Goal: Task Accomplishment & Management: Use online tool/utility

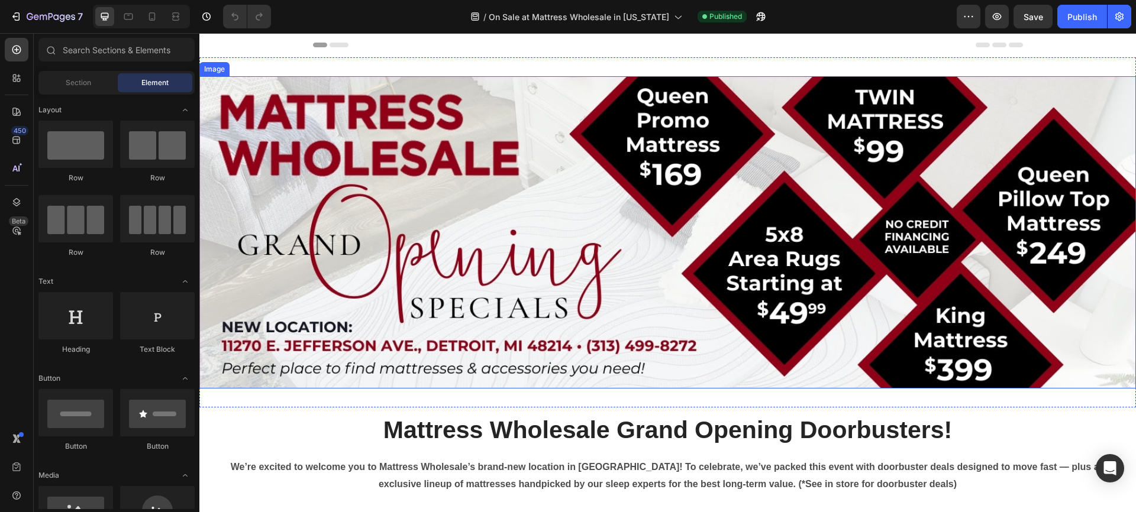
click at [541, 224] on img at bounding box center [667, 232] width 936 height 312
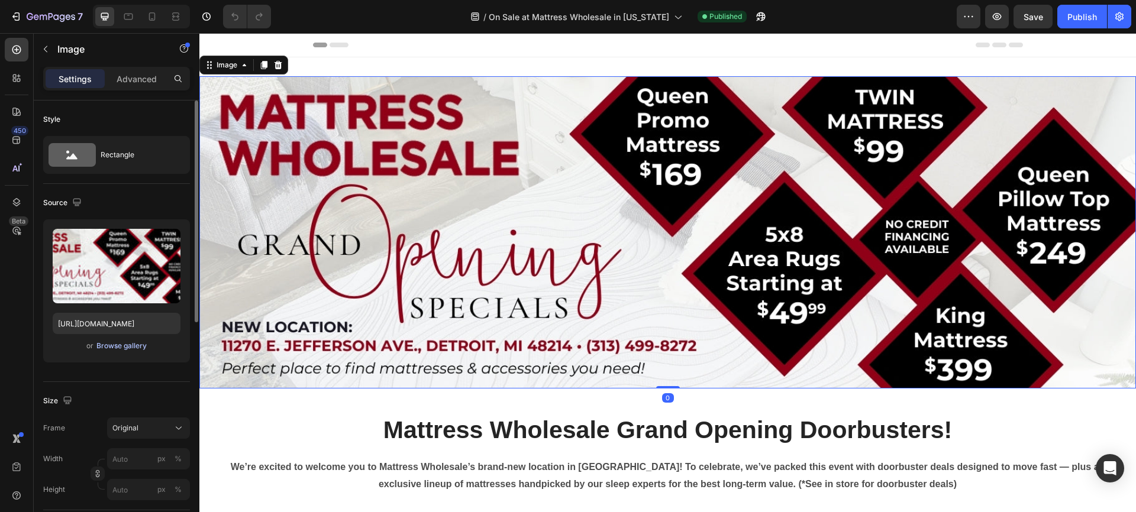
click at [124, 346] on div "Browse gallery" at bounding box center [121, 346] width 50 height 11
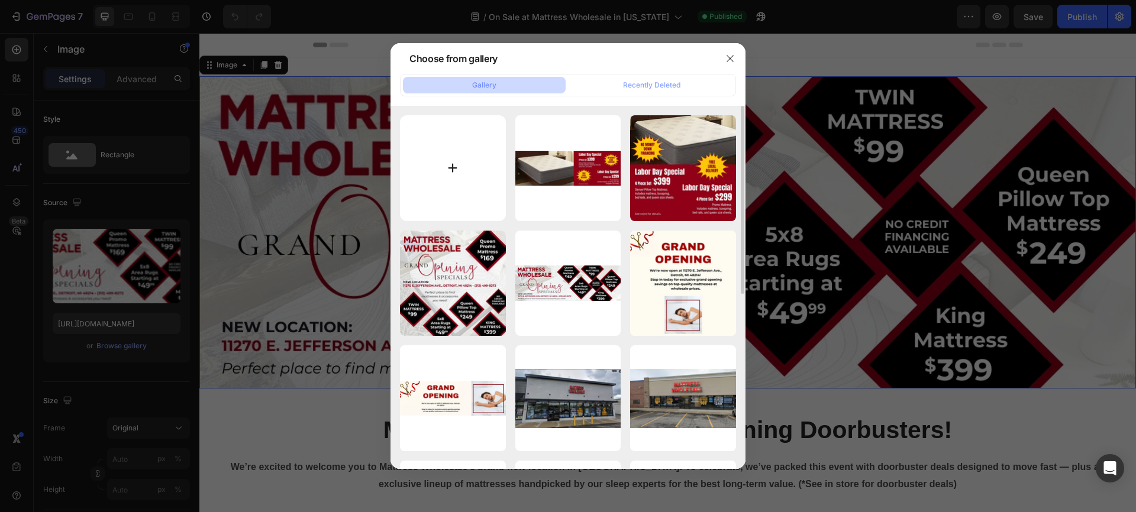
click at [452, 167] on input "file" at bounding box center [453, 168] width 106 height 106
type input "C:\fakepath\Mattress Wholesale Grand Opening 1500x500.jpg"
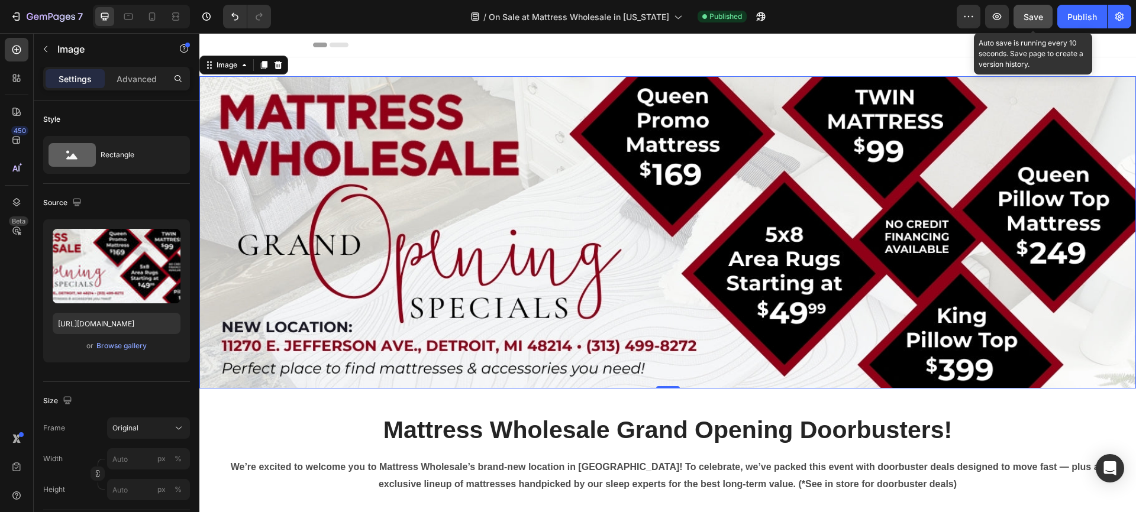
click at [1039, 11] on div "Save" at bounding box center [1033, 17] width 20 height 12
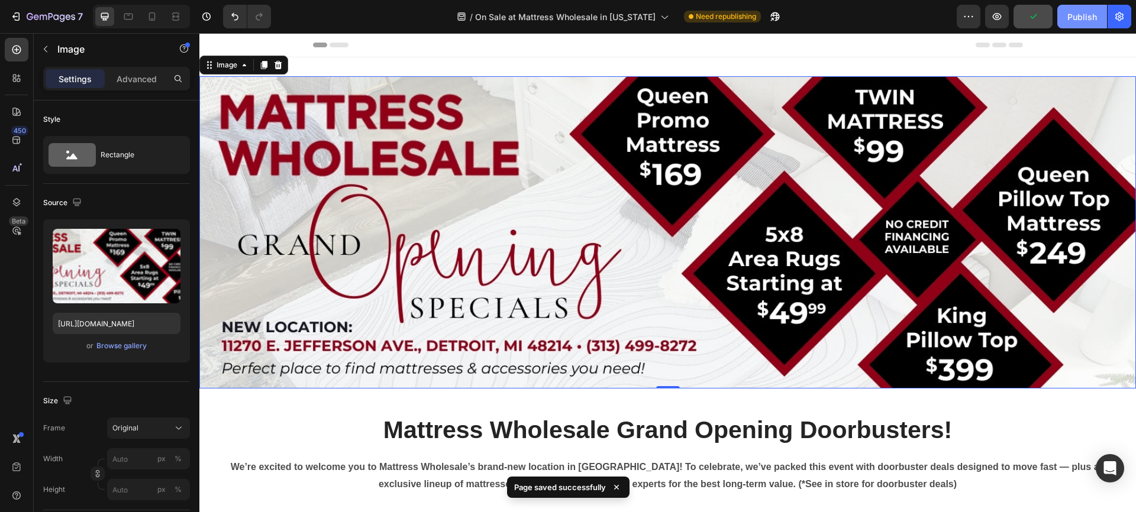
click at [1075, 15] on div "Publish" at bounding box center [1082, 17] width 30 height 12
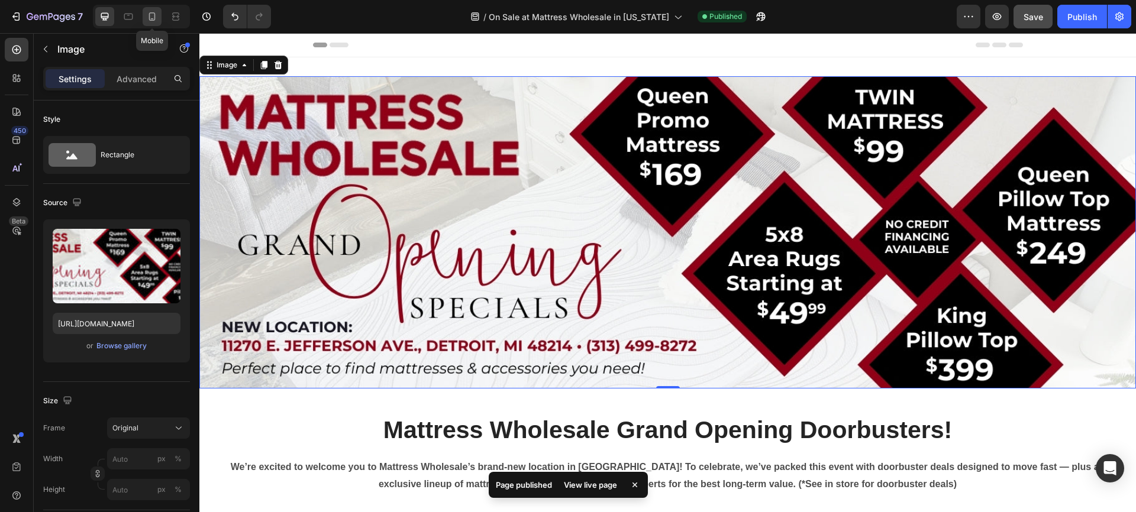
click at [153, 14] on icon at bounding box center [152, 17] width 12 height 12
type input "https://cdn.shopify.com/s/files/1/0559/4015/3539/files/gempages_580082479080145…"
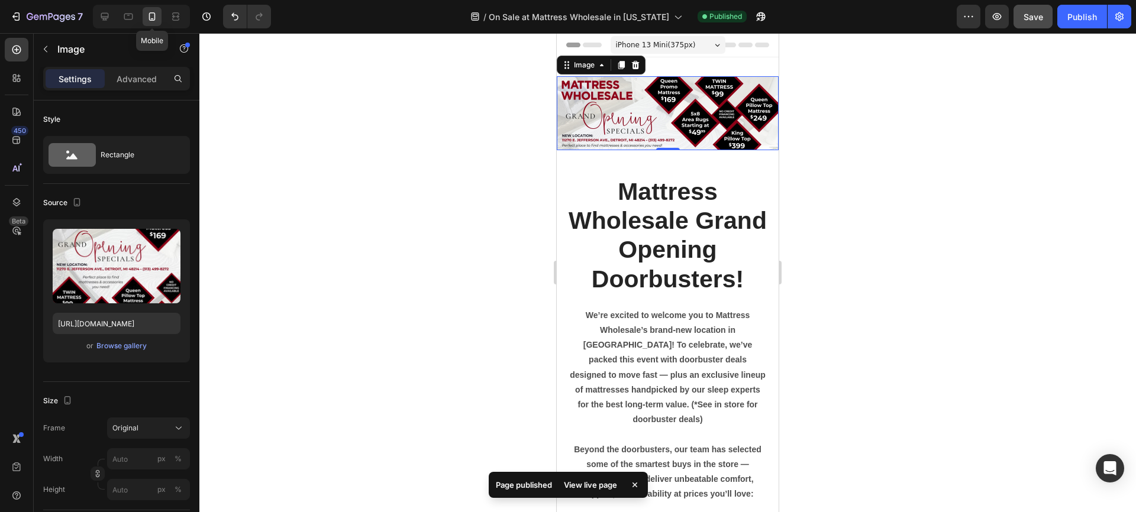
scroll to position [2, 0]
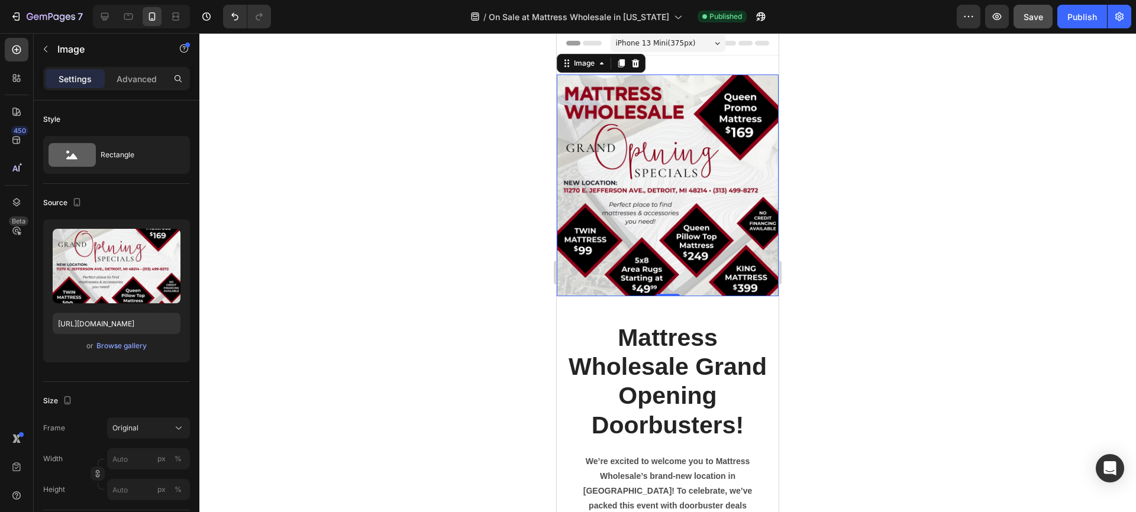
click at [651, 217] on img at bounding box center [668, 186] width 222 height 222
click at [613, 223] on img at bounding box center [668, 186] width 222 height 222
click at [123, 347] on div "Browse gallery" at bounding box center [121, 346] width 50 height 11
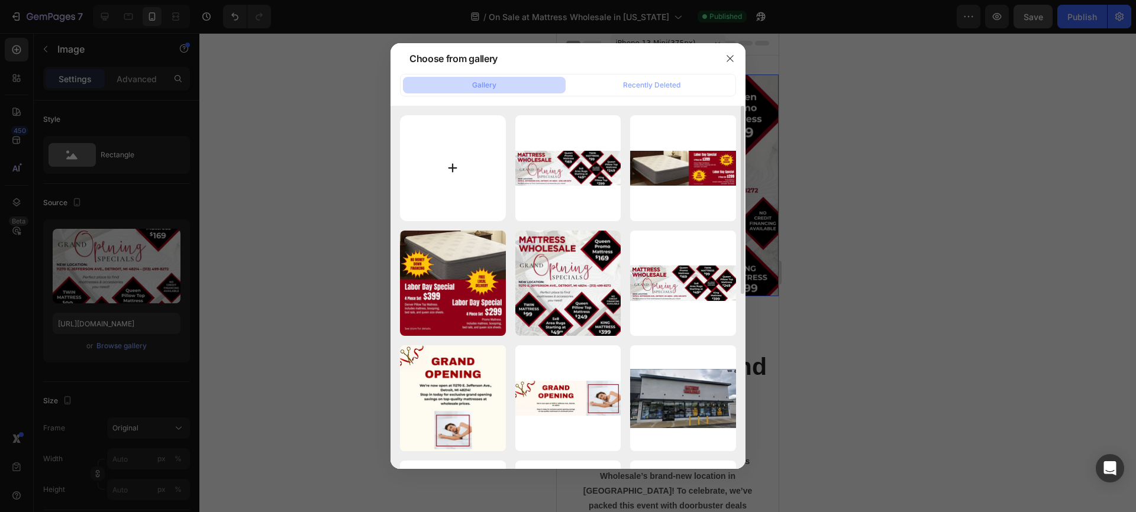
click at [452, 169] on input "file" at bounding box center [453, 168] width 106 height 106
type input "C:\fakepath\Mattress Wholesale Grand Opening 1080x1080.jpg"
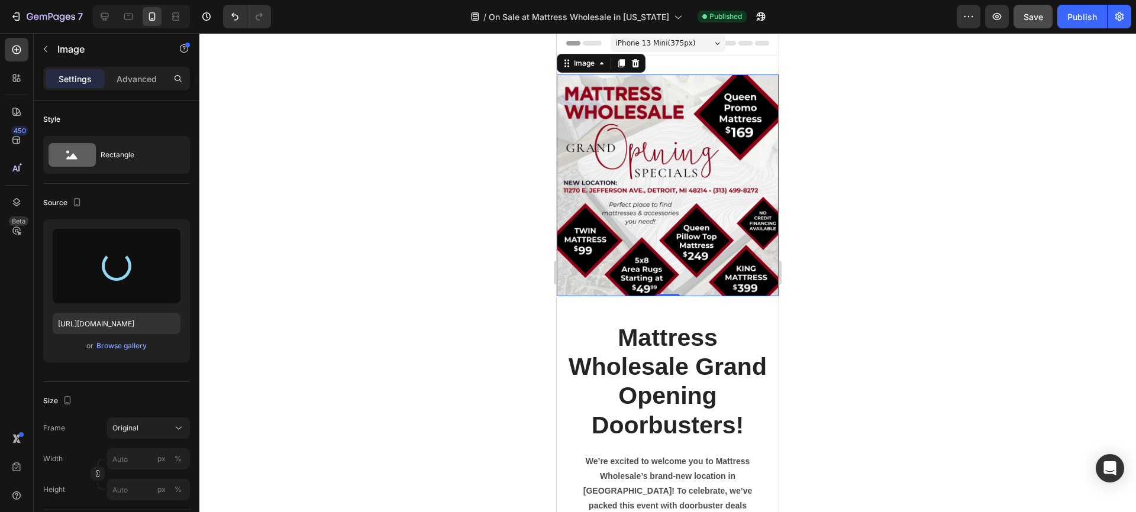
type input "https://cdn.shopify.com/s/files/1/0559/4015/3539/files/gempages_580082479080145…"
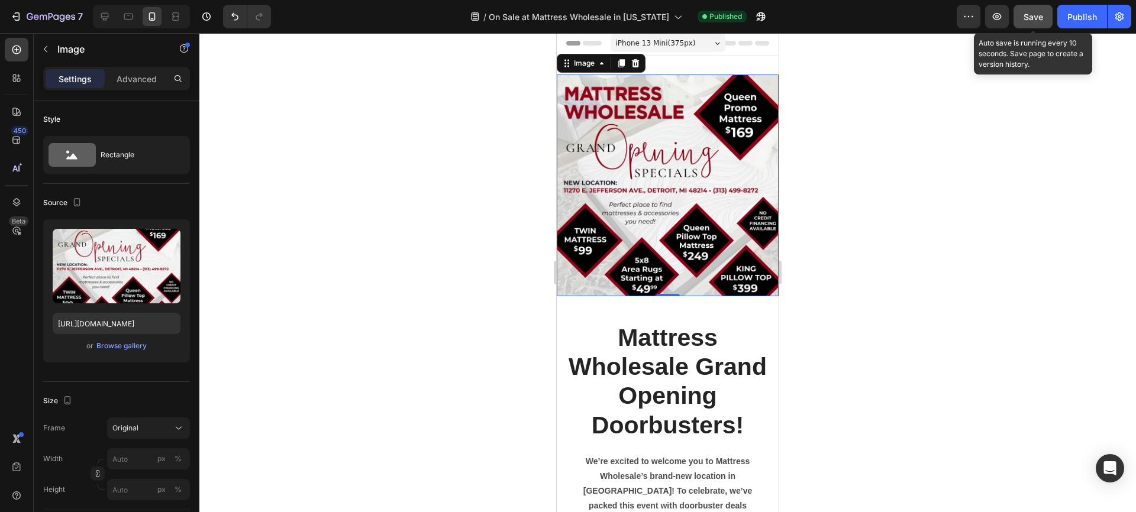
click at [1035, 17] on span "Save" at bounding box center [1033, 17] width 20 height 10
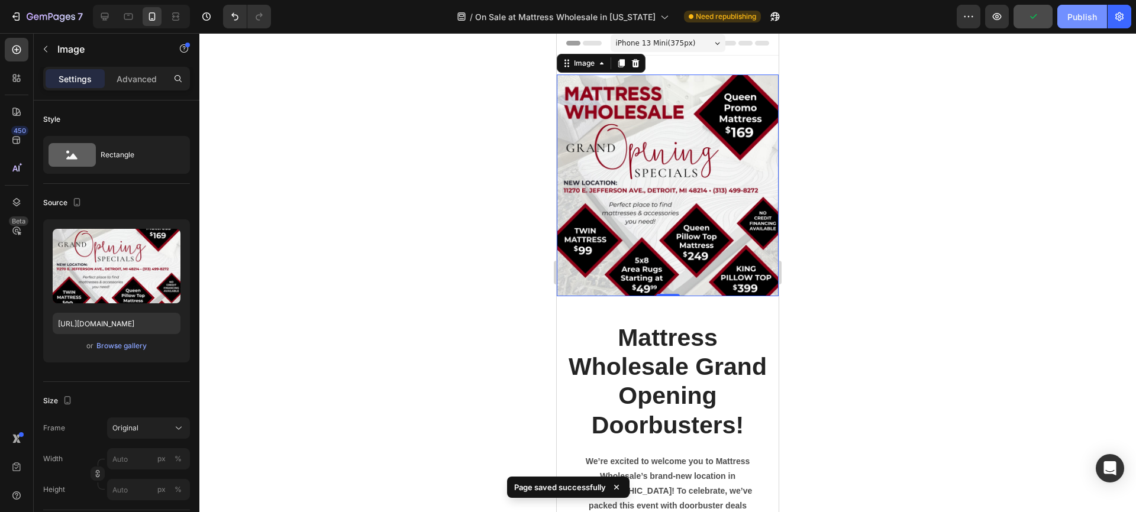
click at [1076, 16] on div "Publish" at bounding box center [1082, 17] width 30 height 12
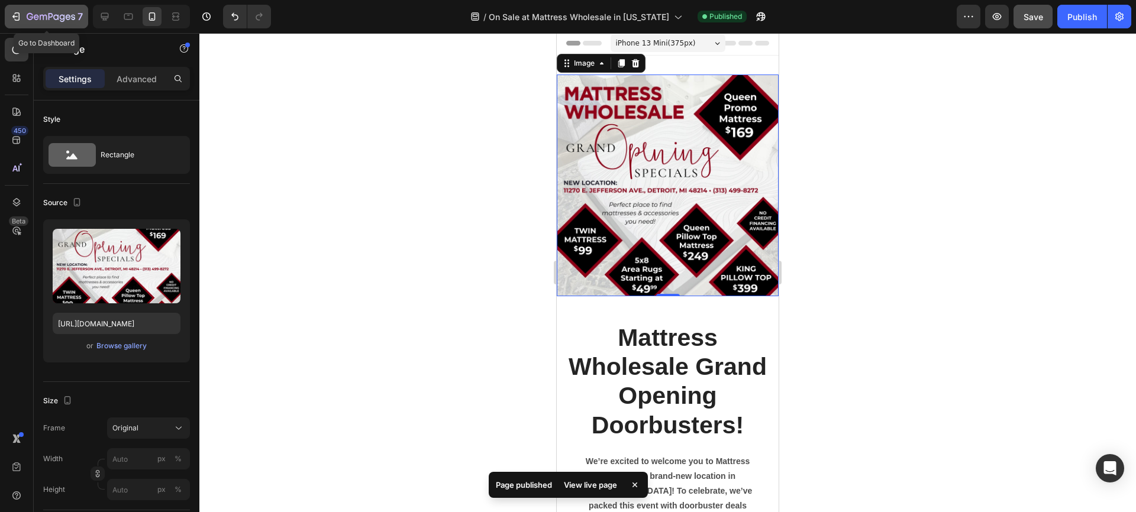
click at [15, 15] on icon "button" at bounding box center [16, 17] width 12 height 12
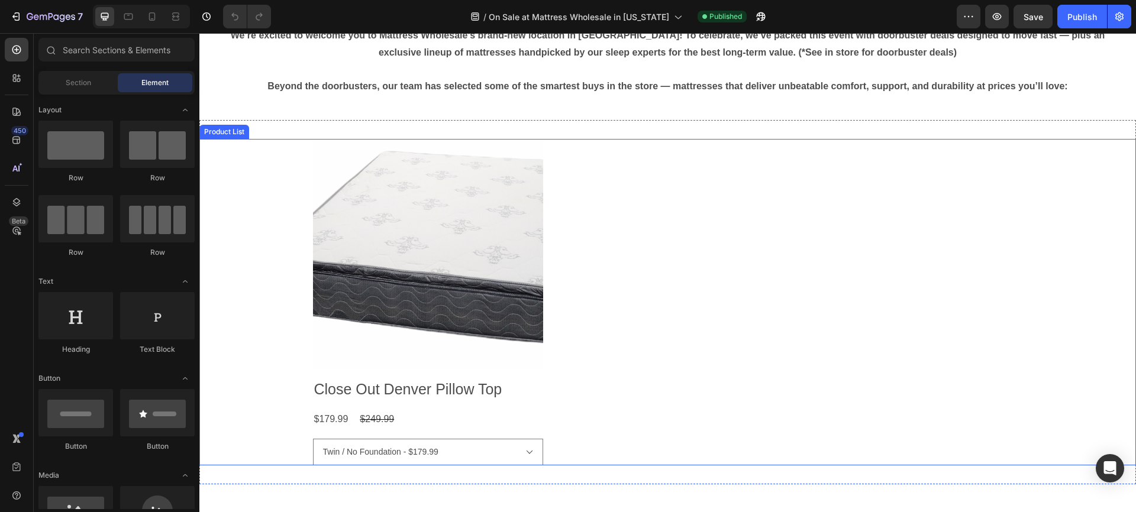
scroll to position [478, 0]
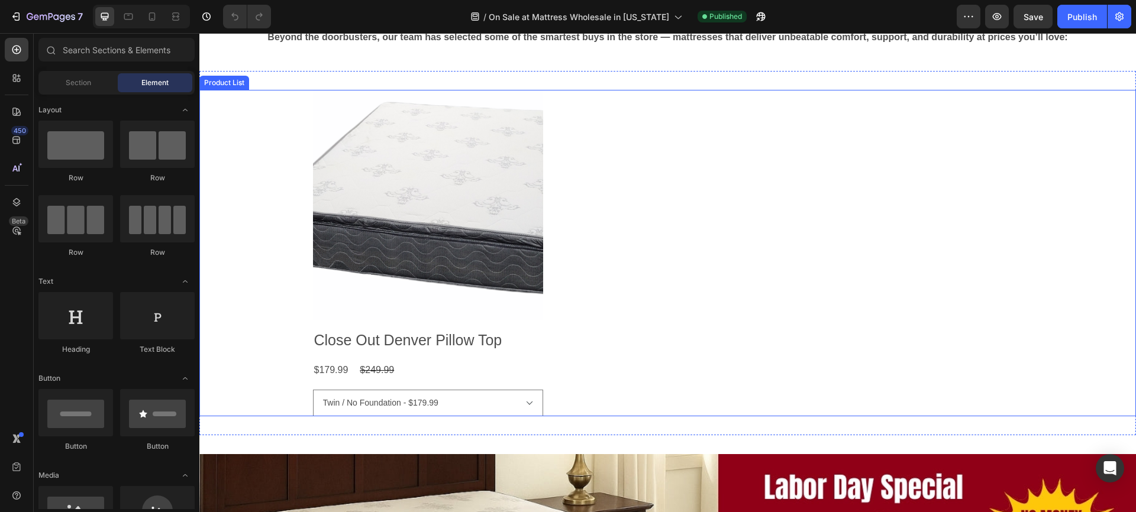
click at [554, 235] on div "Product Images Close Out Denver Pillow Top Product Title $179.99 Product Price …" at bounding box center [668, 253] width 710 height 326
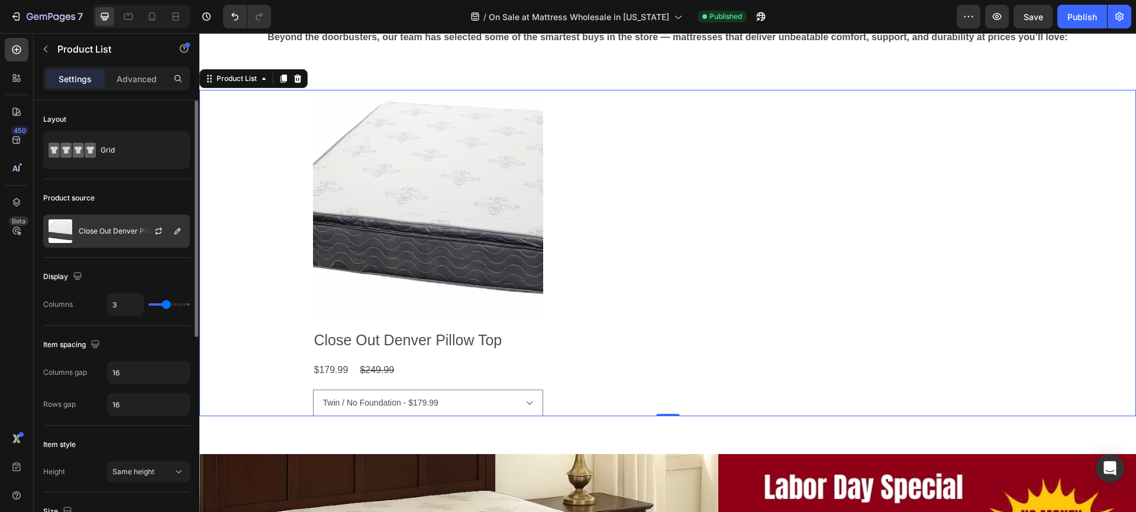
click at [118, 228] on p "Close Out Denver Pillow Top" at bounding box center [126, 231] width 95 height 8
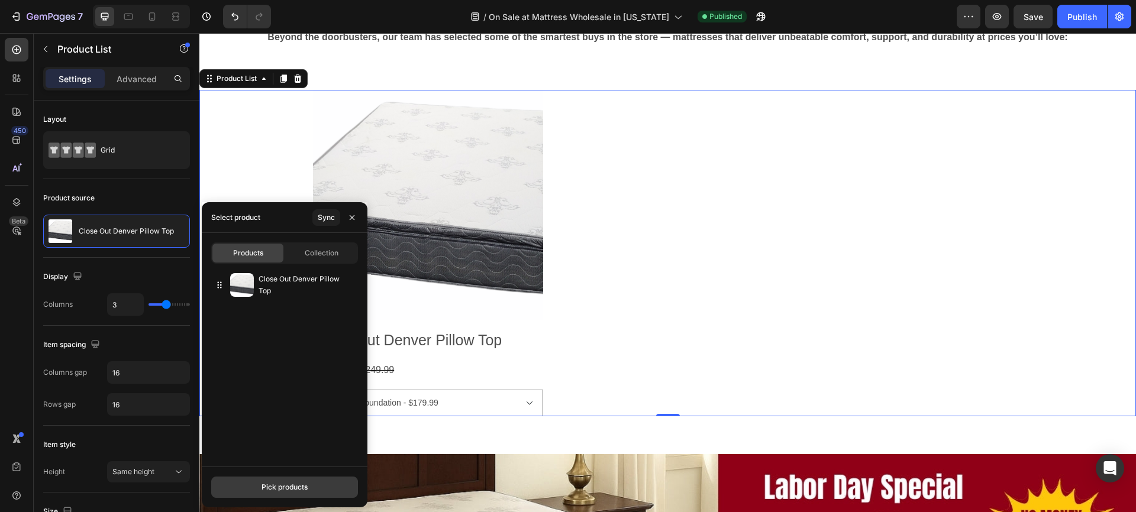
click at [287, 485] on div "Pick products" at bounding box center [284, 487] width 46 height 11
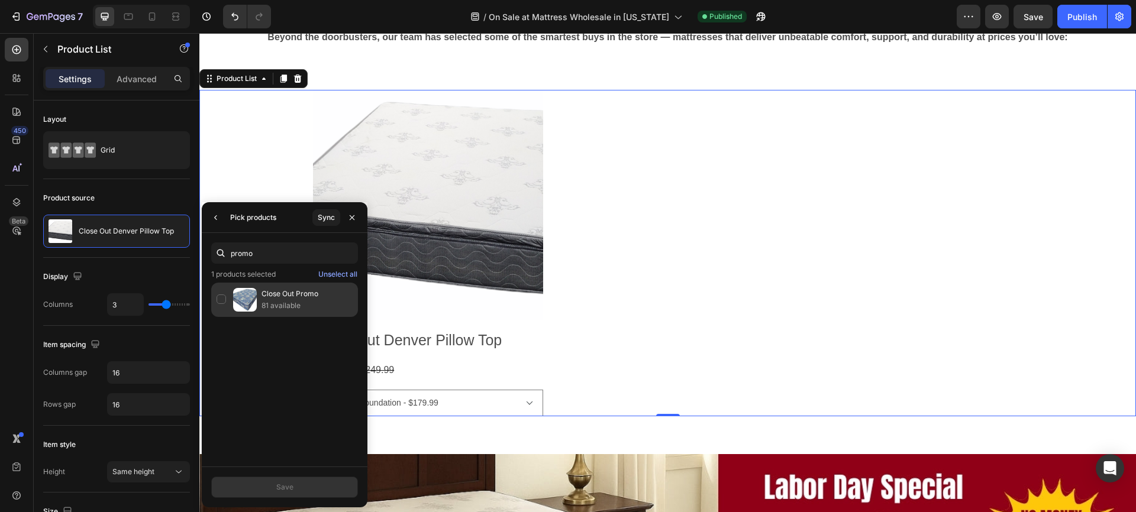
type input "promo"
click at [224, 298] on div "Close Out Promo 81 available" at bounding box center [284, 300] width 147 height 34
click at [289, 487] on div "Save" at bounding box center [284, 487] width 17 height 11
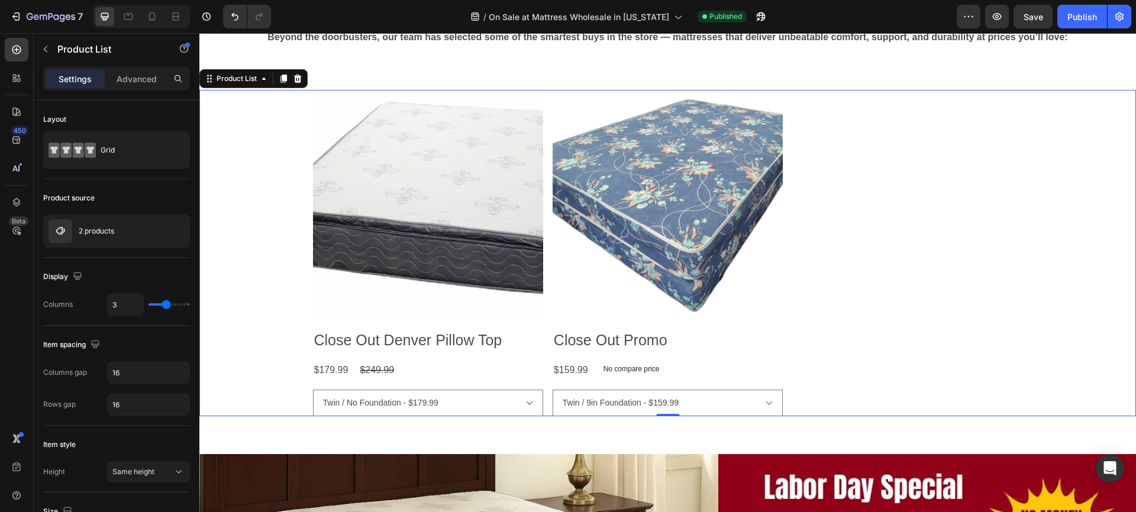
click at [544, 283] on div "Product Images Close Out [GEOGRAPHIC_DATA] Pillow Top Product Title $179.99 Pro…" at bounding box center [668, 253] width 710 height 326
click at [121, 403] on input "16" at bounding box center [149, 404] width 82 height 21
click at [131, 371] on input "16" at bounding box center [149, 372] width 82 height 21
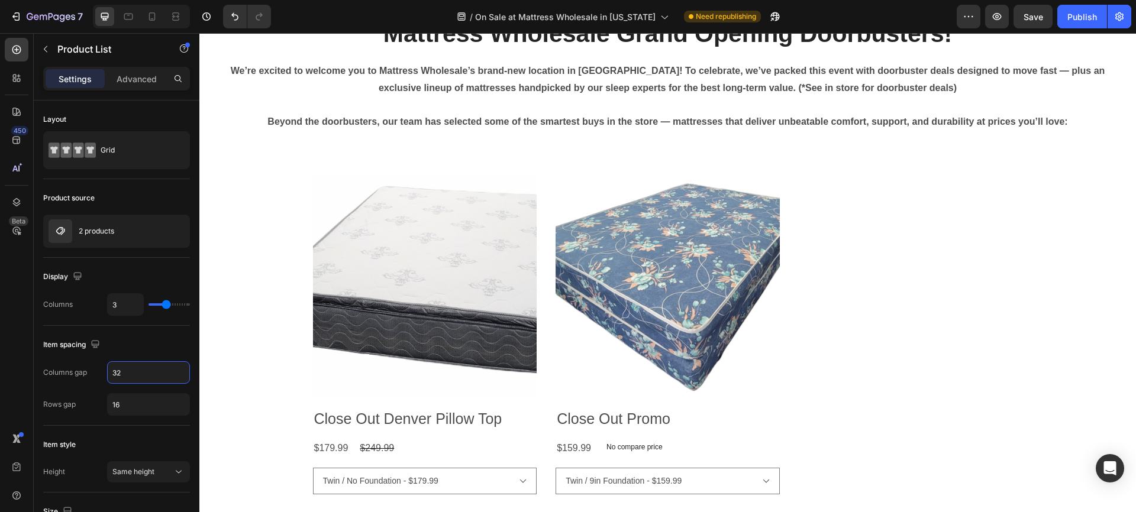
scroll to position [371, 0]
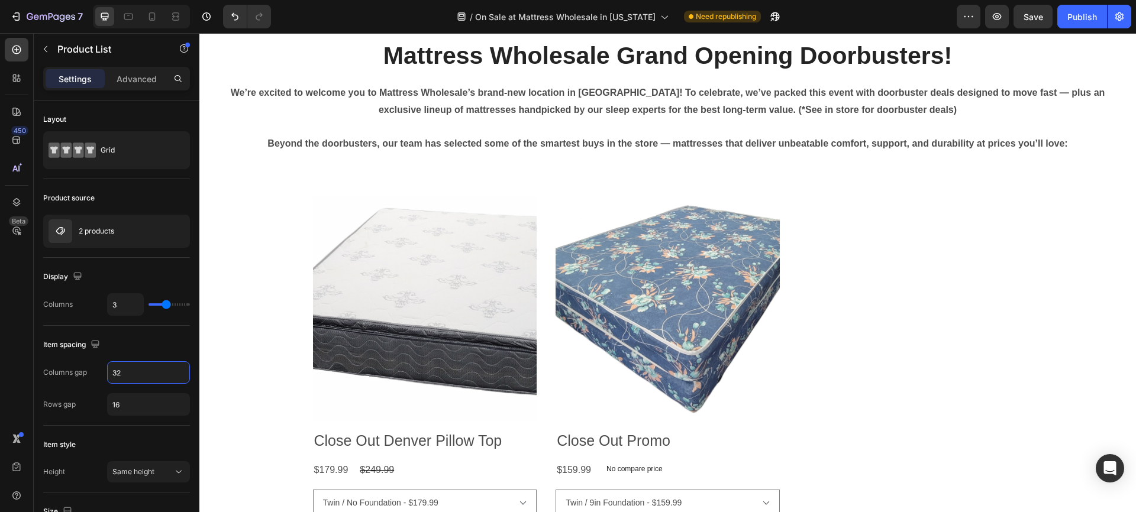
type input "32"
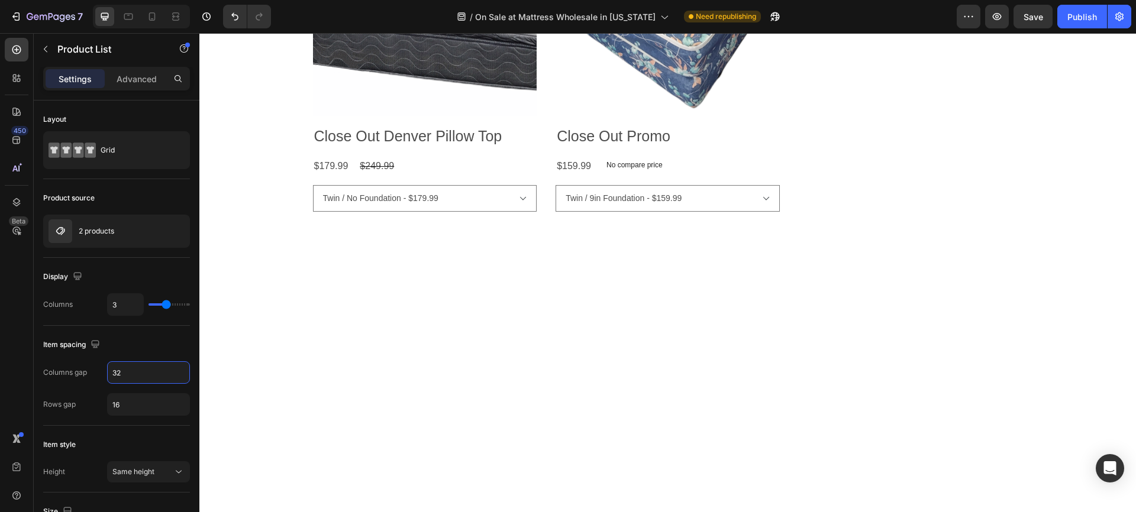
scroll to position [76, 0]
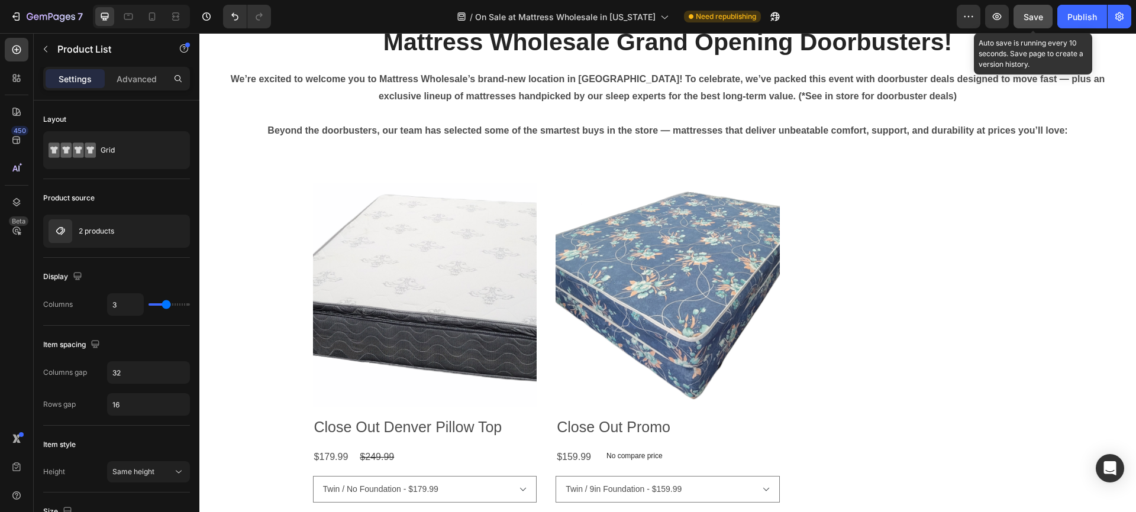
click at [1034, 14] on span "Save" at bounding box center [1033, 17] width 20 height 10
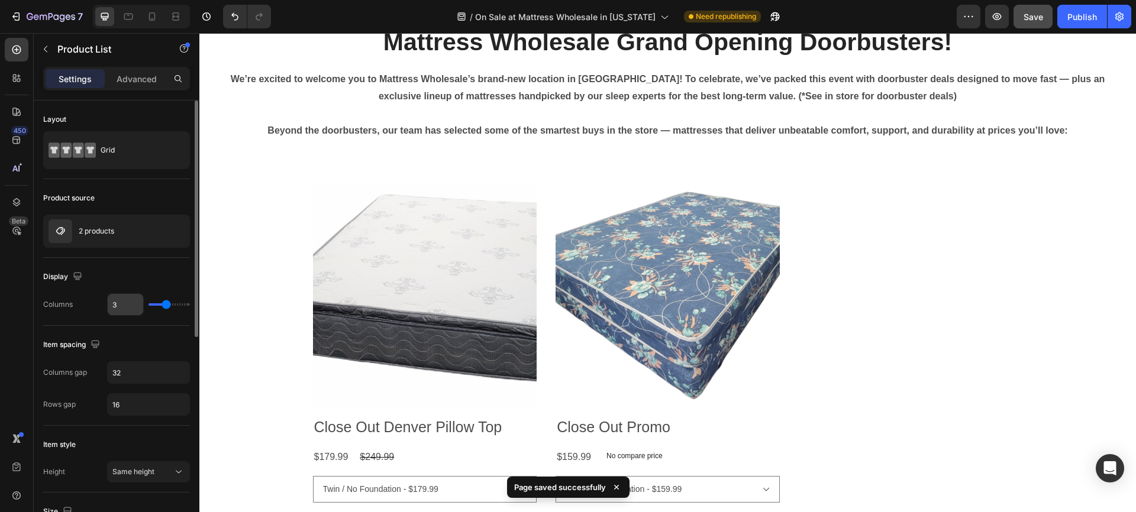
click at [116, 308] on input "3" at bounding box center [125, 304] width 35 height 21
type input "2"
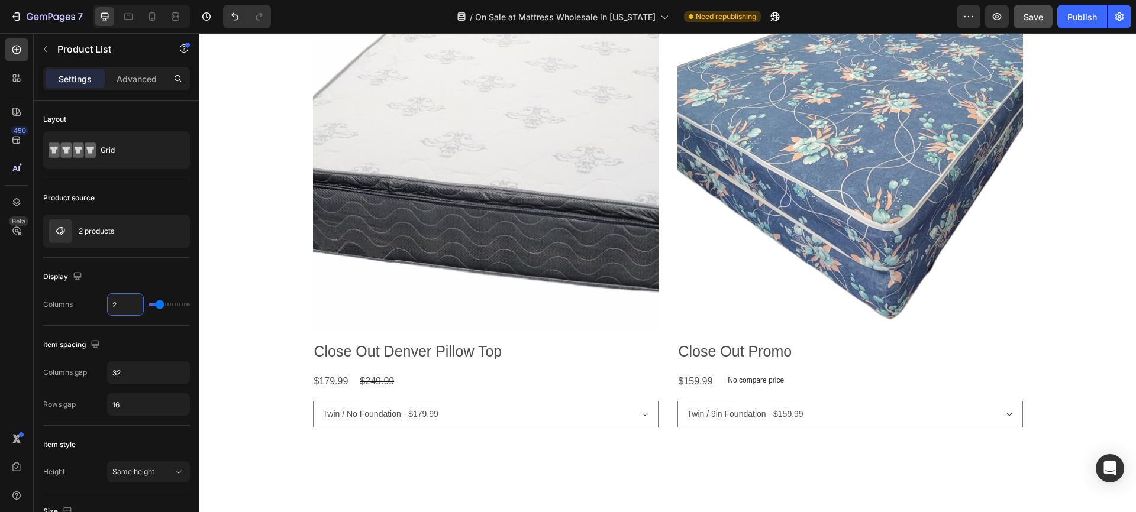
scroll to position [273, 0]
type input "2"
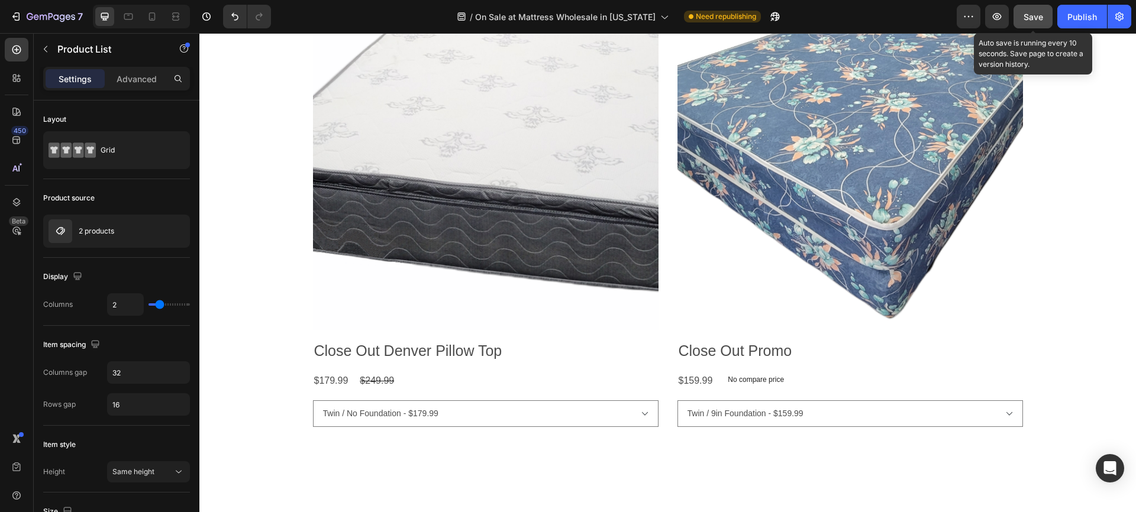
click at [1031, 15] on span "Save" at bounding box center [1033, 17] width 20 height 10
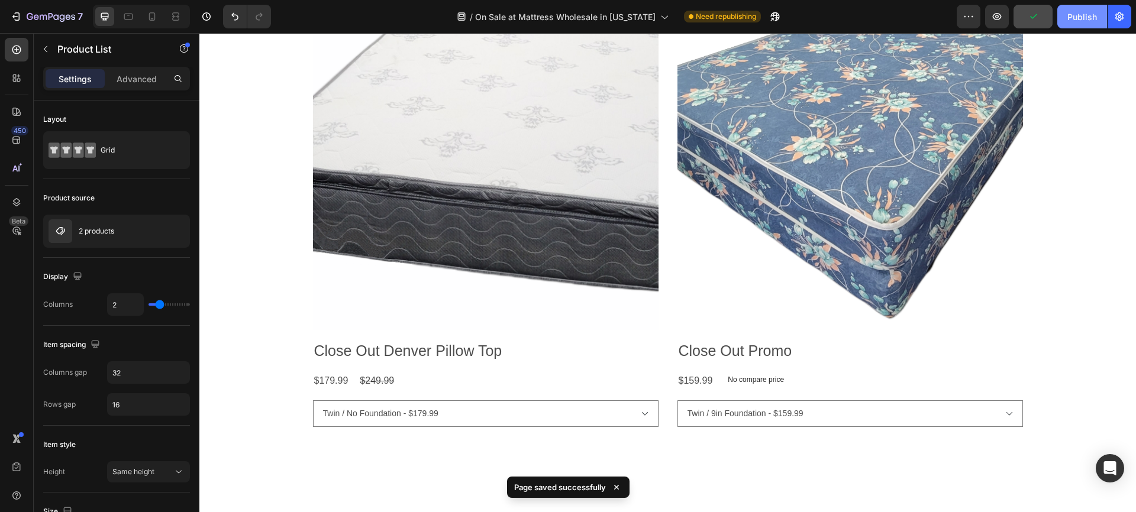
click at [1082, 16] on div "Publish" at bounding box center [1082, 17] width 30 height 12
